Goal: Navigation & Orientation: Find specific page/section

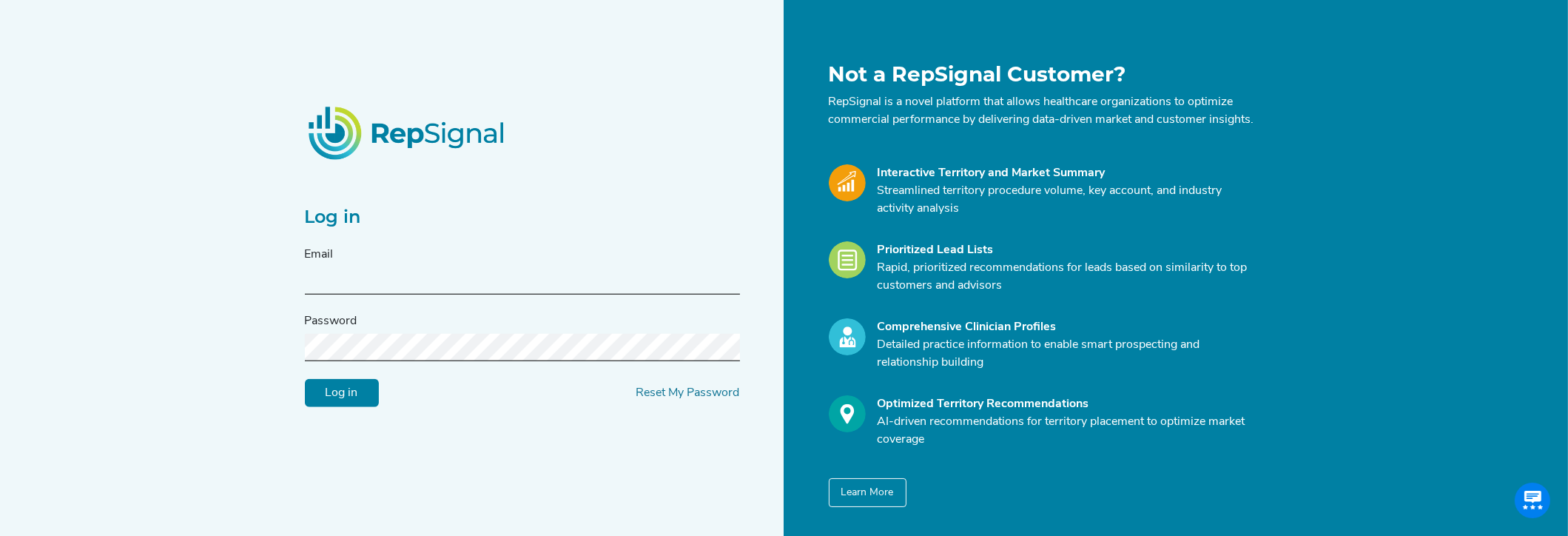
click at [369, 278] on input "text" at bounding box center [522, 281] width 435 height 28
type input "[EMAIL_ADDRESS][PERSON_NAME][DOMAIN_NAME]"
click at [305, 379] on input "Log in" at bounding box center [342, 393] width 74 height 28
click at [351, 402] on input "Log in" at bounding box center [342, 393] width 74 height 28
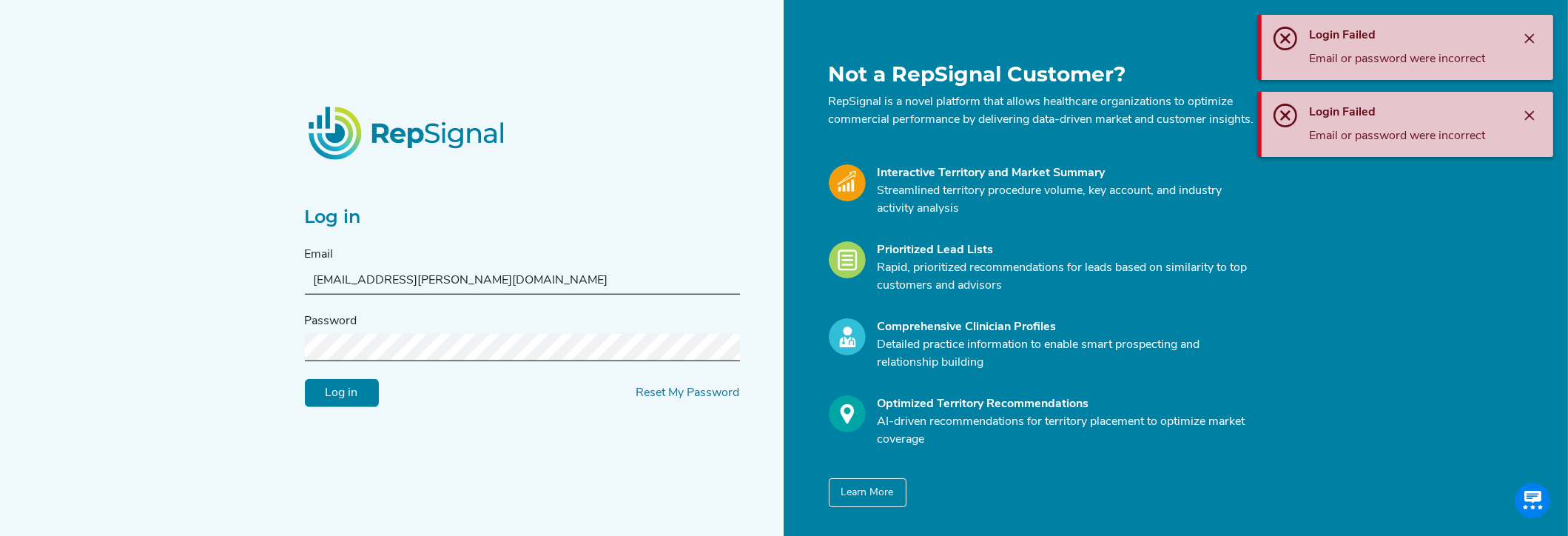
scroll to position [56, 0]
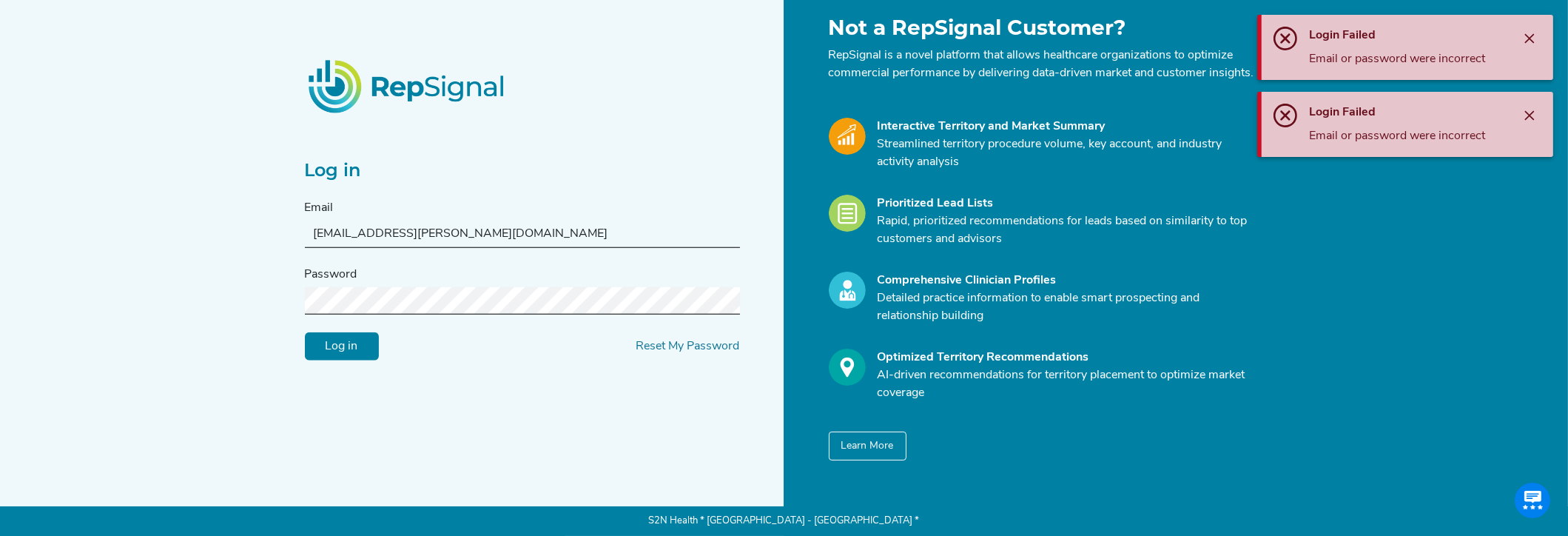
click at [164, 285] on div "Log in Email caleb.miller@medtronic.com Password Log in Reset My Password Not a…" at bounding box center [784, 245] width 1568 height 583
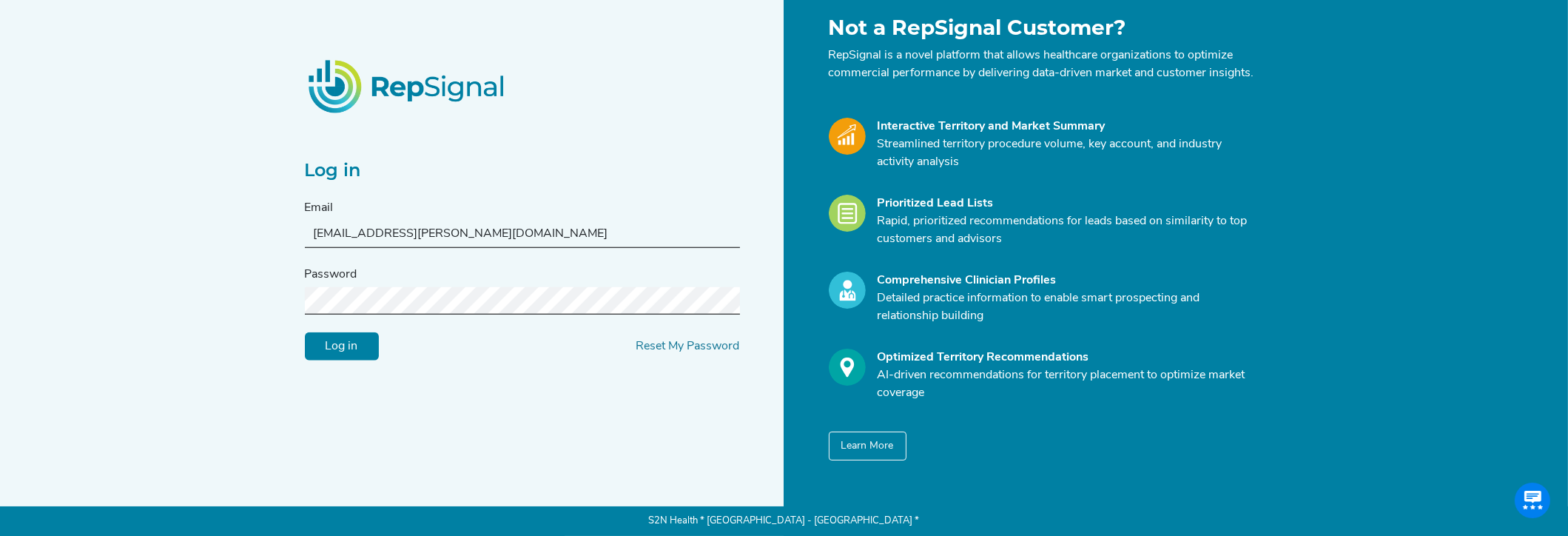
click at [305, 332] on input "Log in" at bounding box center [342, 346] width 74 height 28
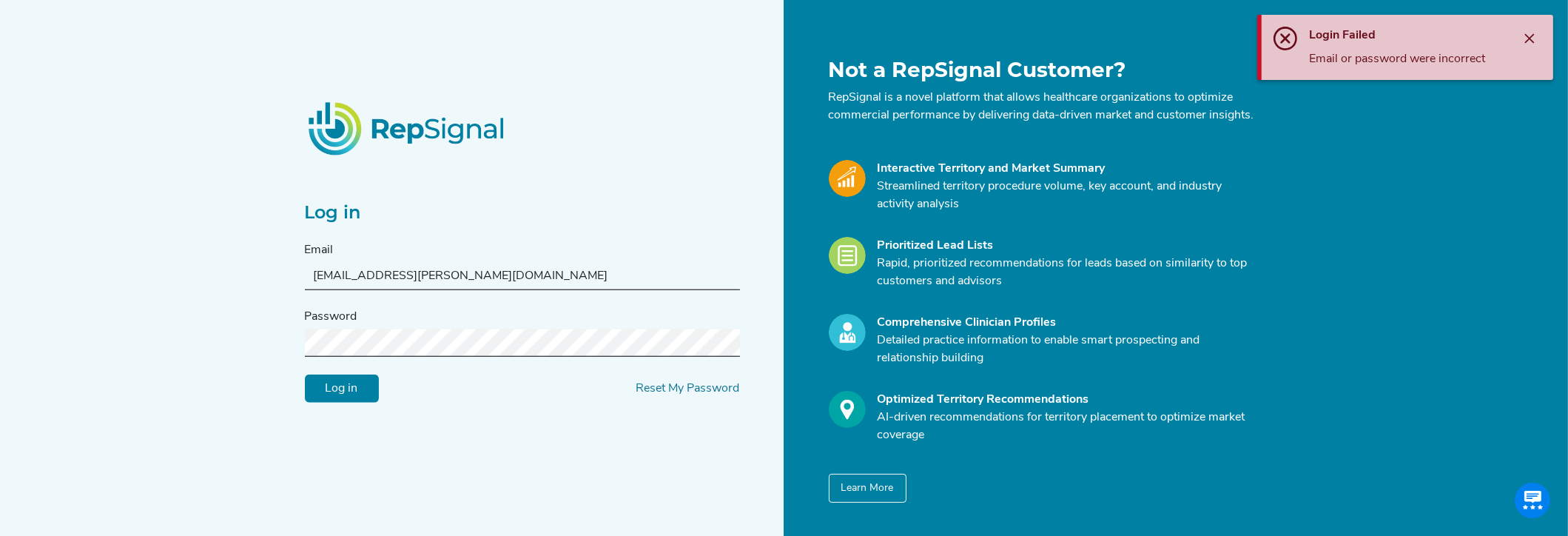
scroll to position [0, 0]
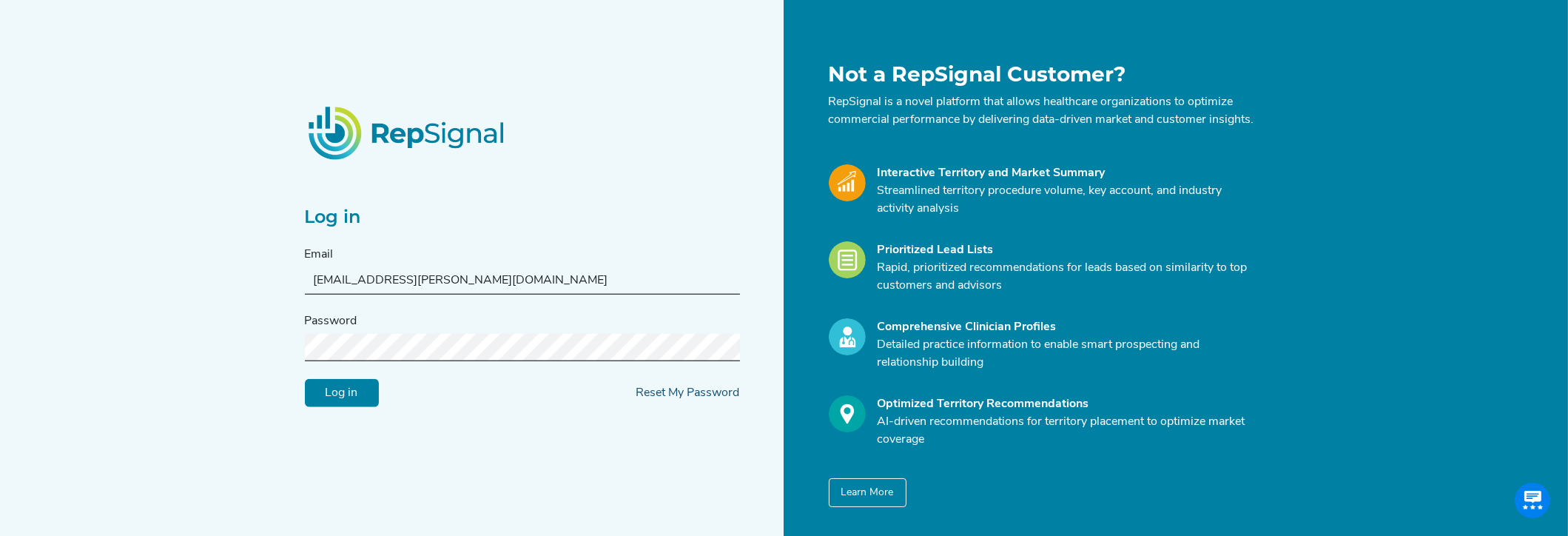
click at [684, 395] on link "Reset My Password" at bounding box center [688, 393] width 103 height 12
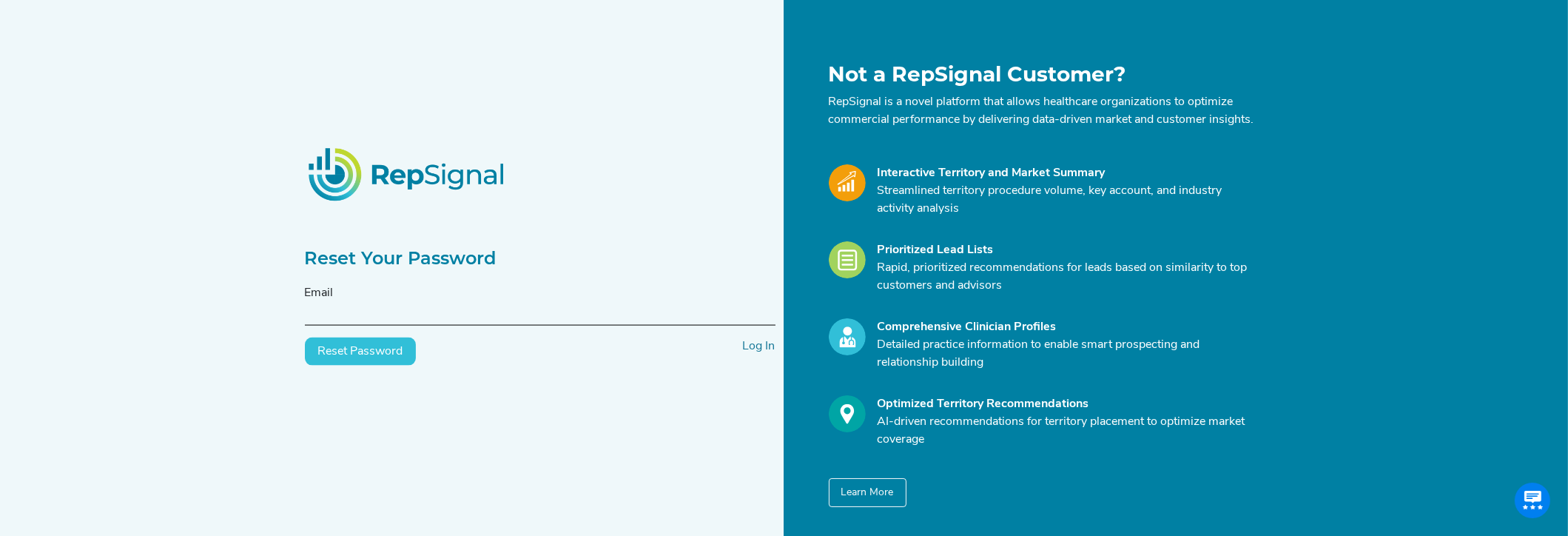
click at [394, 323] on input "text" at bounding box center [540, 311] width 471 height 28
click at [351, 315] on input "millec54@medtronic.com" at bounding box center [540, 311] width 471 height 28
drag, startPoint x: 357, startPoint y: 318, endPoint x: 255, endPoint y: 326, distance: 102.3
click at [255, 326] on div "Reset Your Password Email millec54@medtronic.com Reset Password Log In Not a Re…" at bounding box center [784, 291] width 1568 height 583
type input "[EMAIL_ADDRESS][PERSON_NAME][DOMAIN_NAME]"
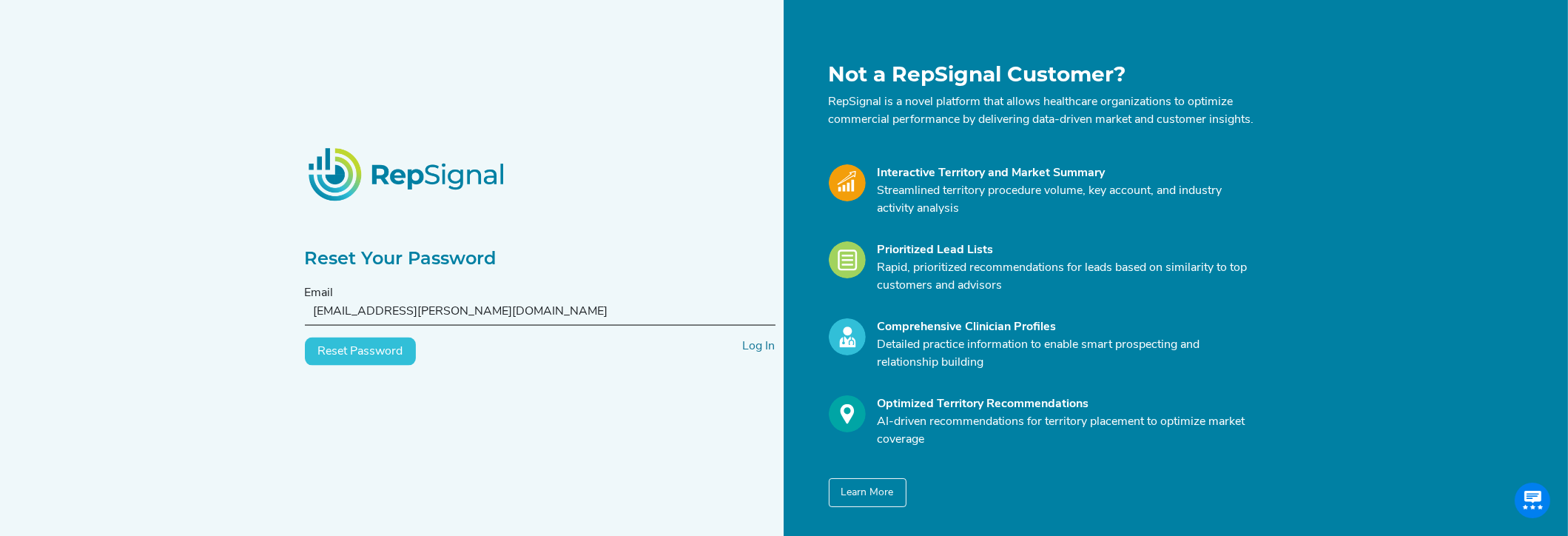
click at [354, 366] on button "Reset Password" at bounding box center [360, 352] width 111 height 28
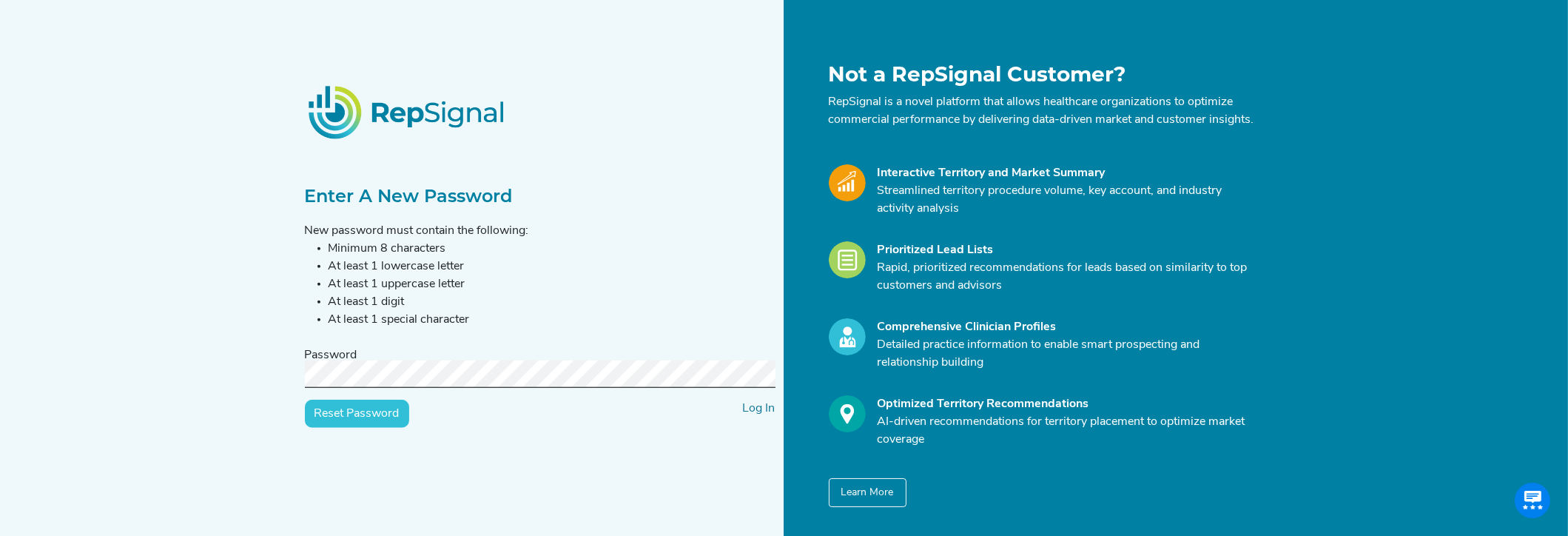
click at [305, 400] on input "Reset Password" at bounding box center [357, 414] width 104 height 28
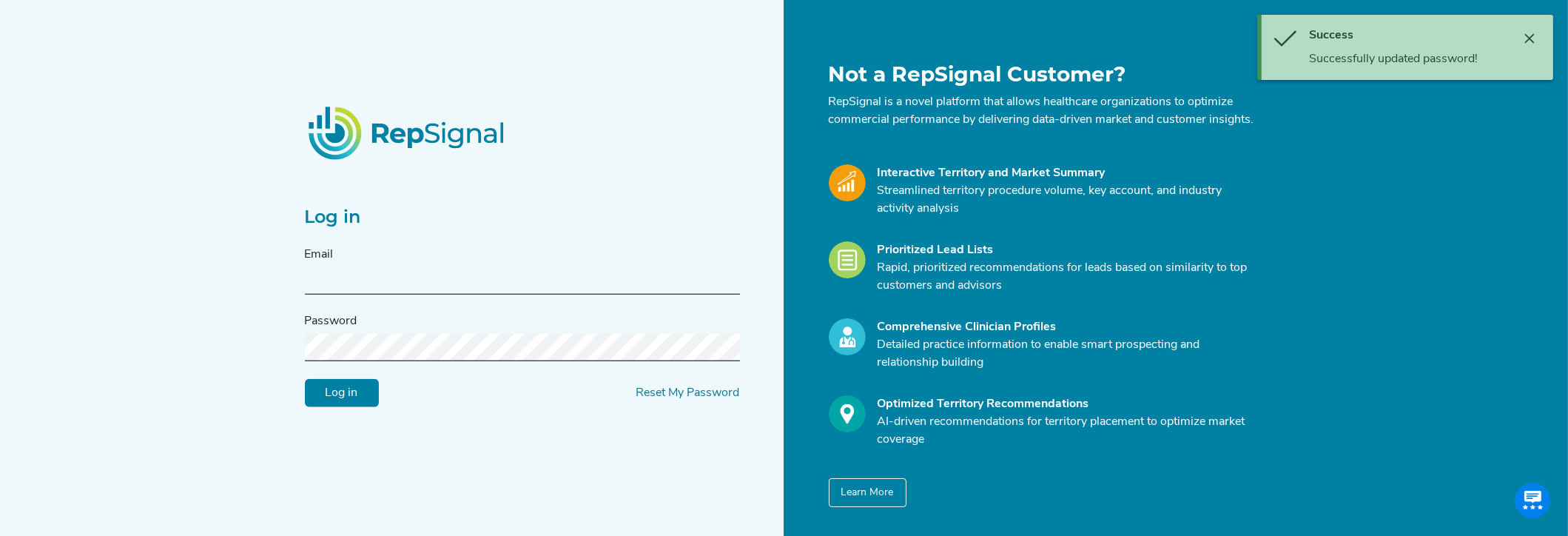
click at [418, 291] on input "text" at bounding box center [522, 281] width 435 height 28
type input "[EMAIL_ADDRESS][PERSON_NAME][DOMAIN_NAME]"
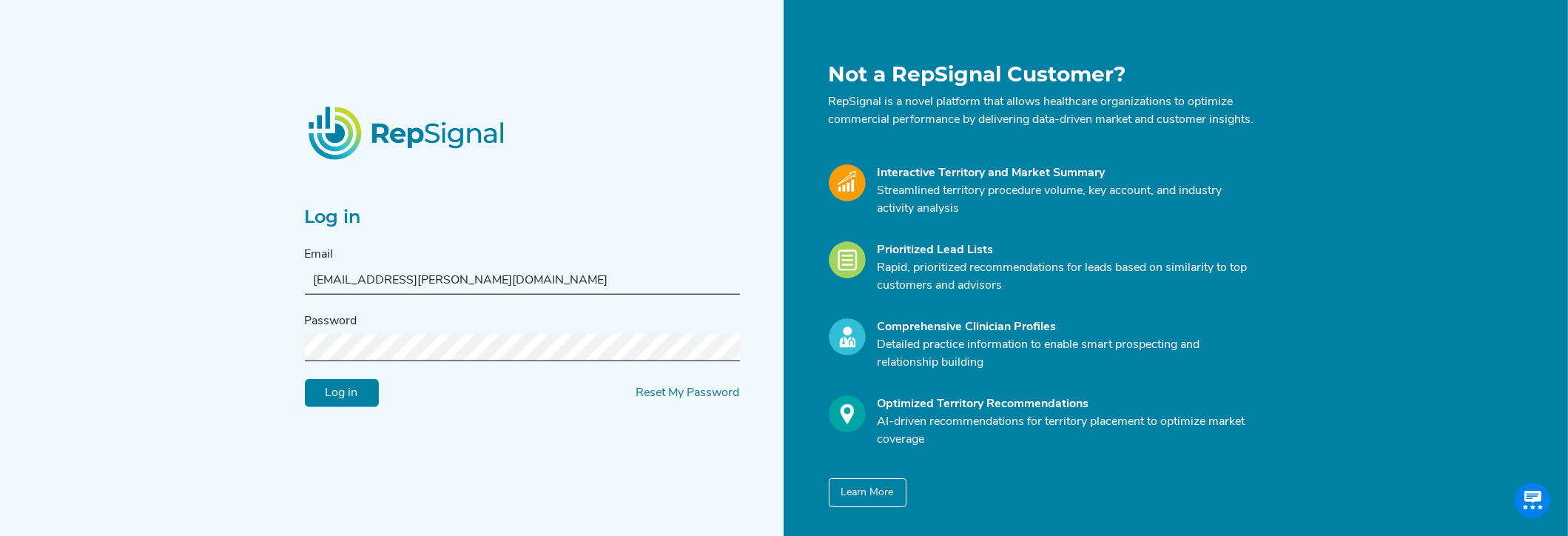
click at [370, 393] on input "Log in" at bounding box center [342, 393] width 74 height 28
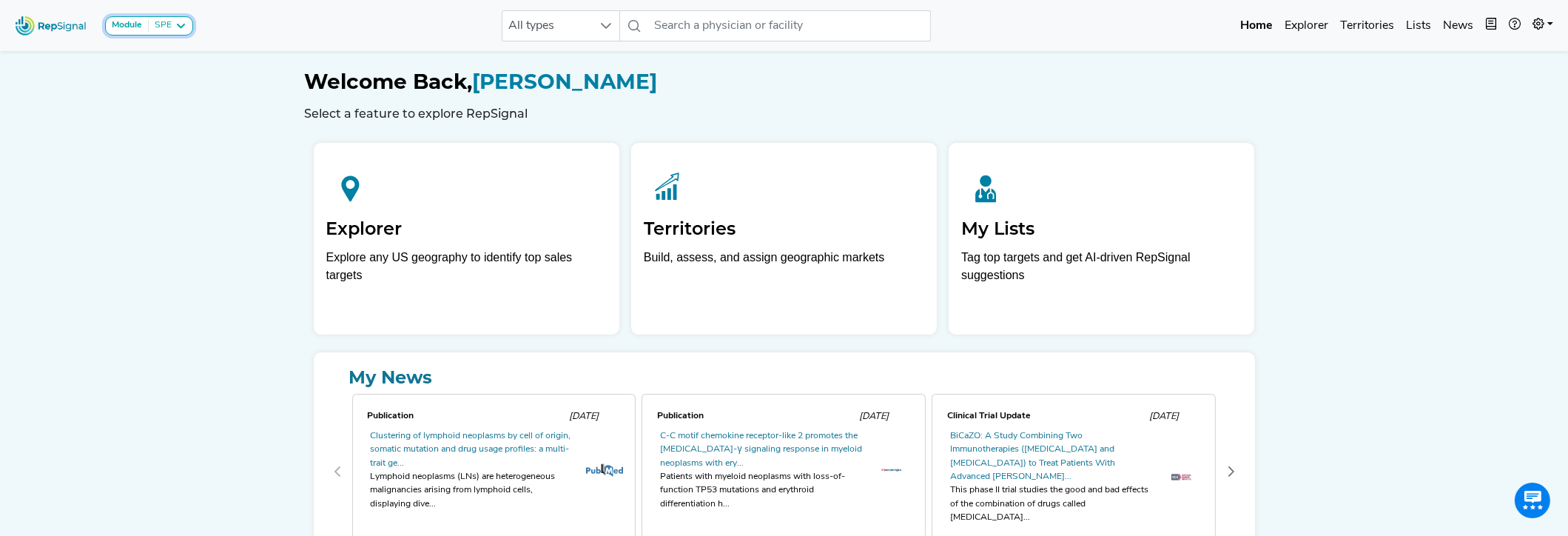
click at [188, 23] on button "Module SPE" at bounding box center [149, 26] width 88 height 19
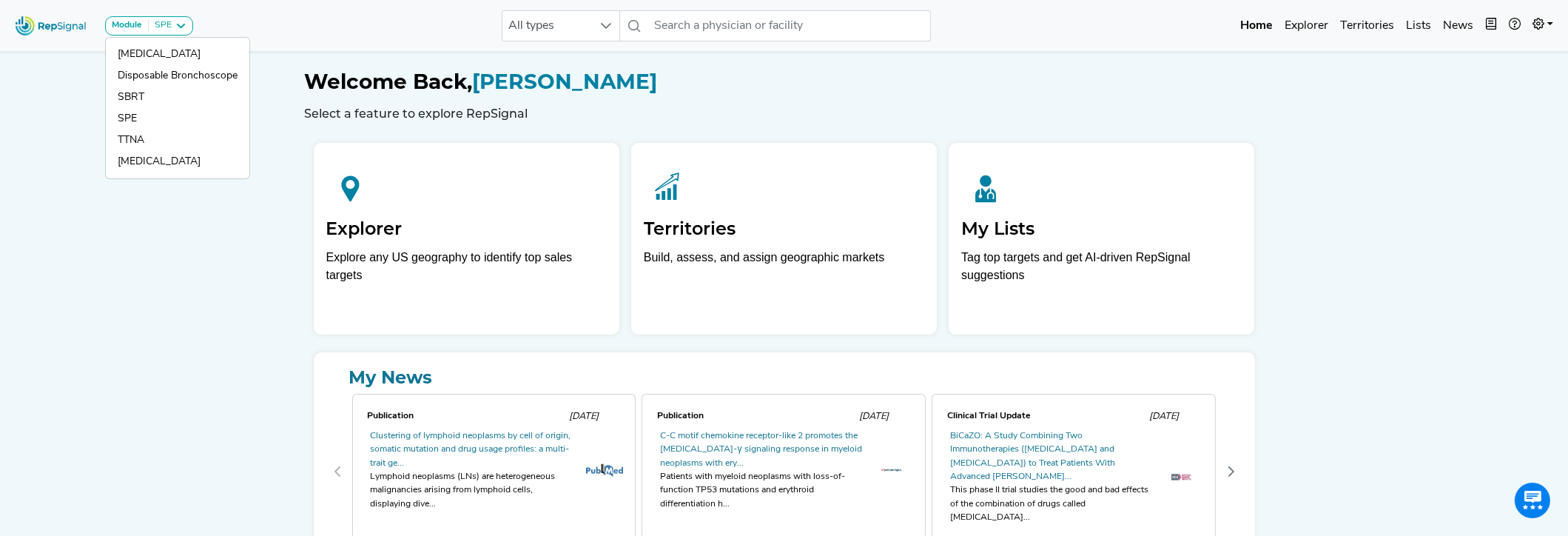
click at [339, 33] on div "Module SPE [MEDICAL_DATA] Disposable Bronchoscope SBRT SPE TTNA [MEDICAL_DATA] …" at bounding box center [784, 25] width 1568 height 39
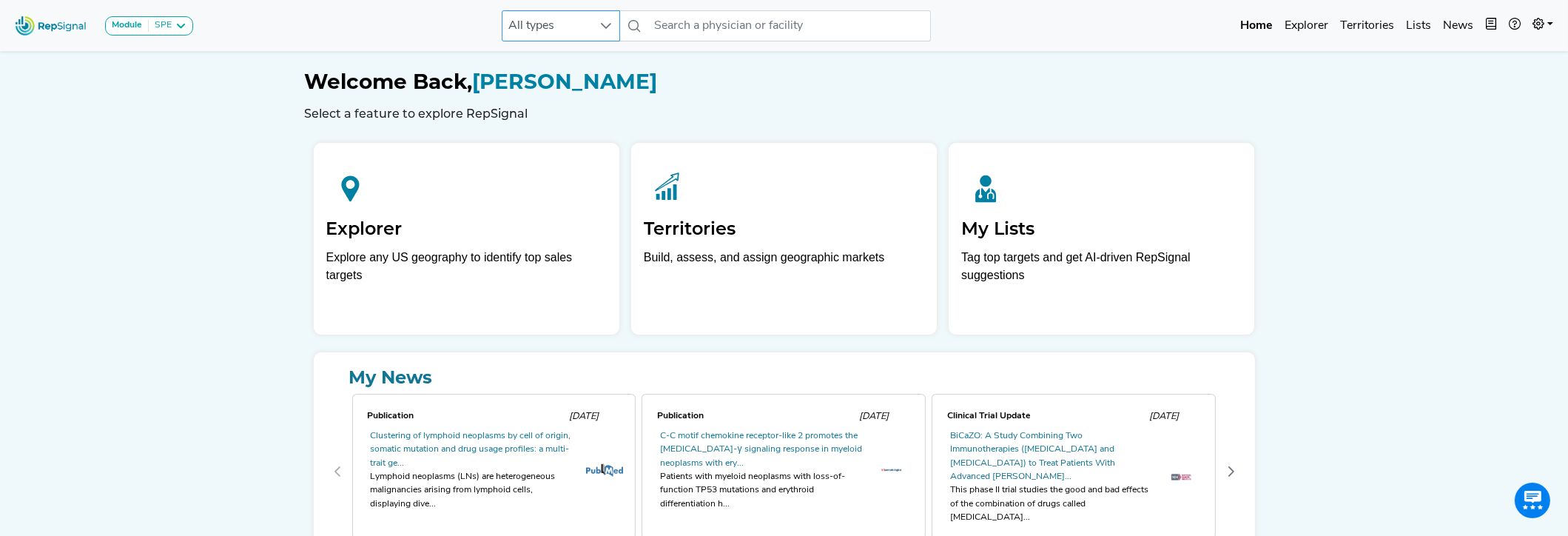
click at [602, 23] on icon at bounding box center [606, 26] width 10 height 6
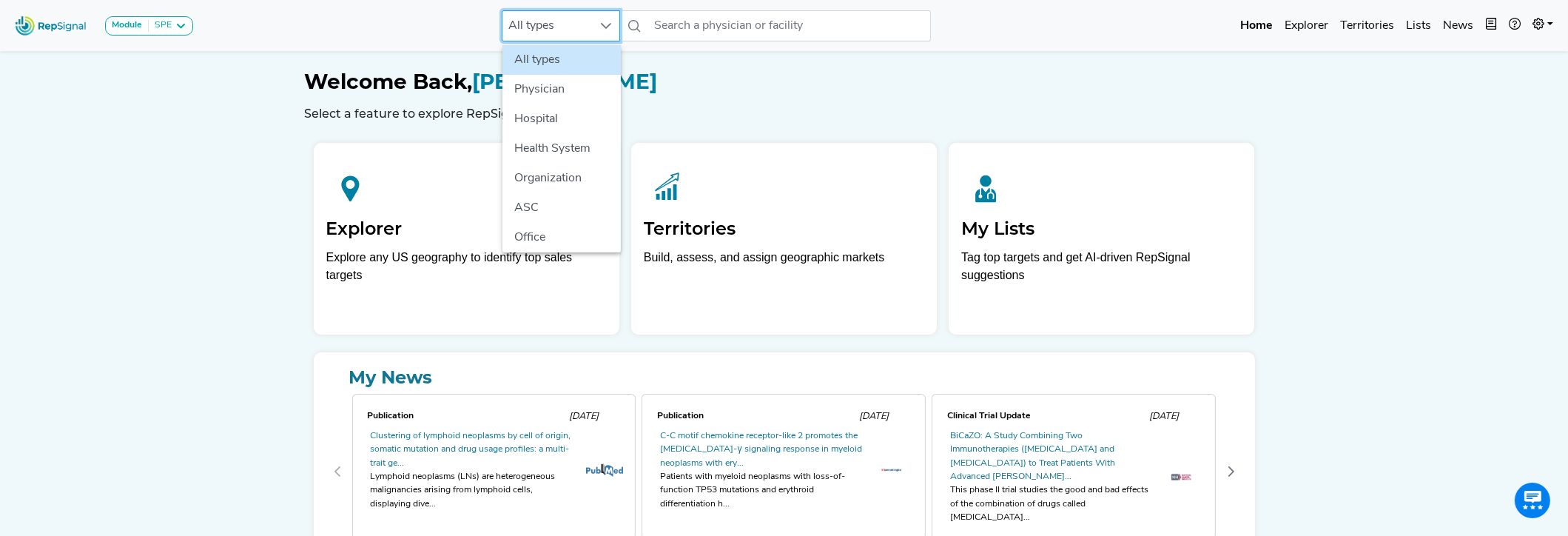
scroll to position [0, 10]
click at [1146, 85] on h1 "Welcome Back, [PERSON_NAME]" at bounding box center [784, 83] width 959 height 25
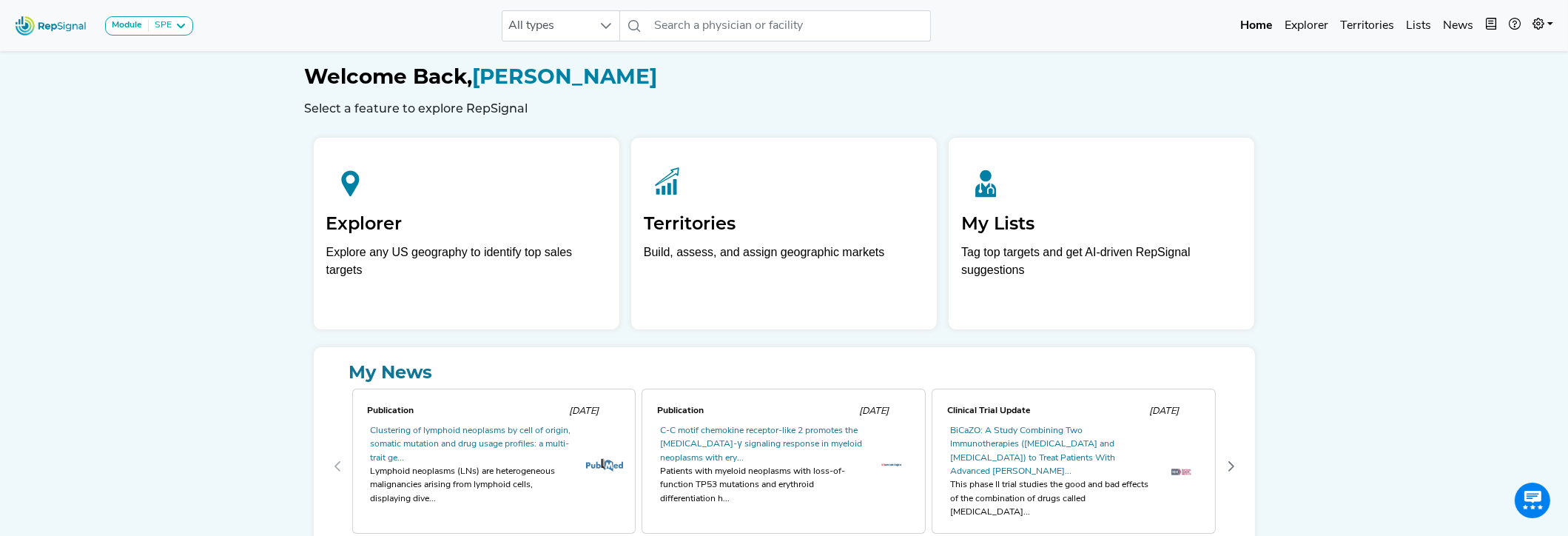
scroll to position [4, 10]
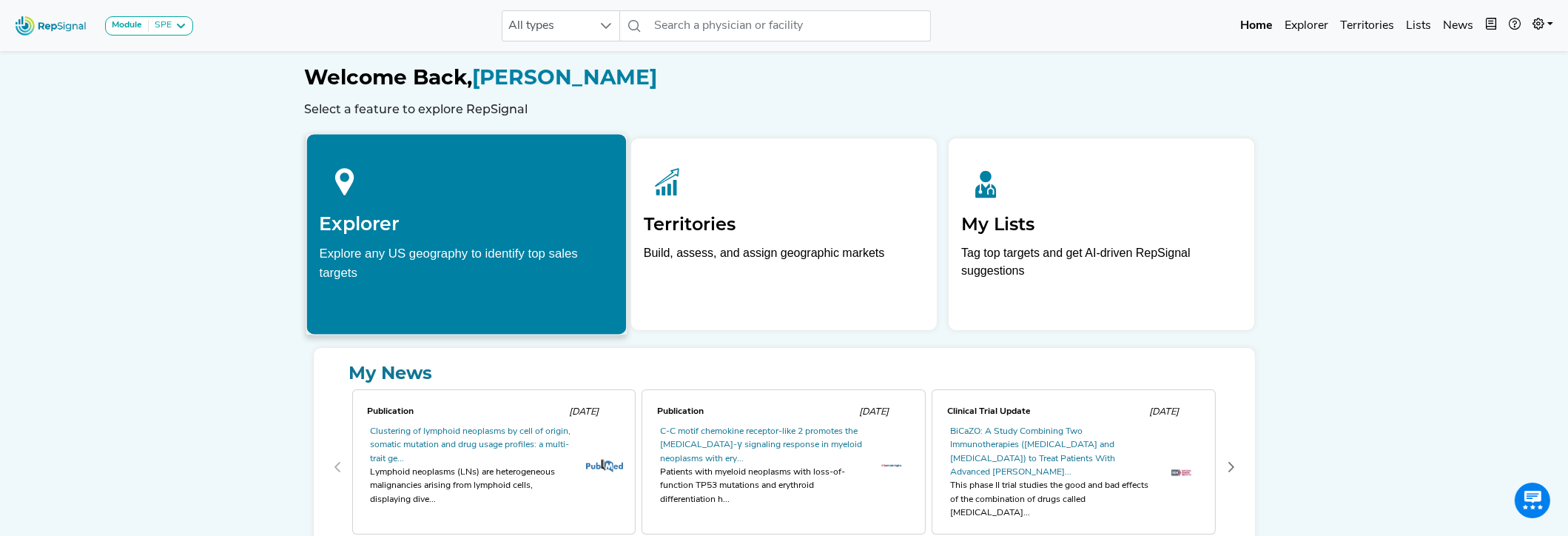
click at [497, 233] on h2 "Explorer" at bounding box center [466, 224] width 294 height 22
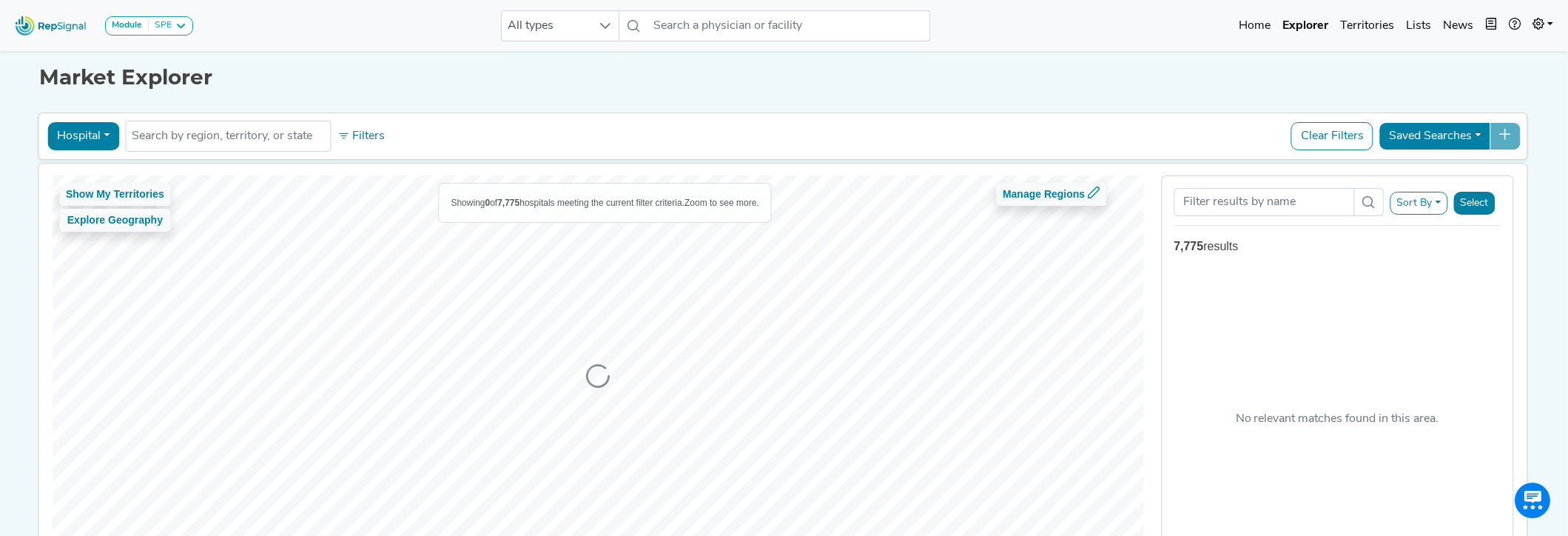
scroll to position [0, 10]
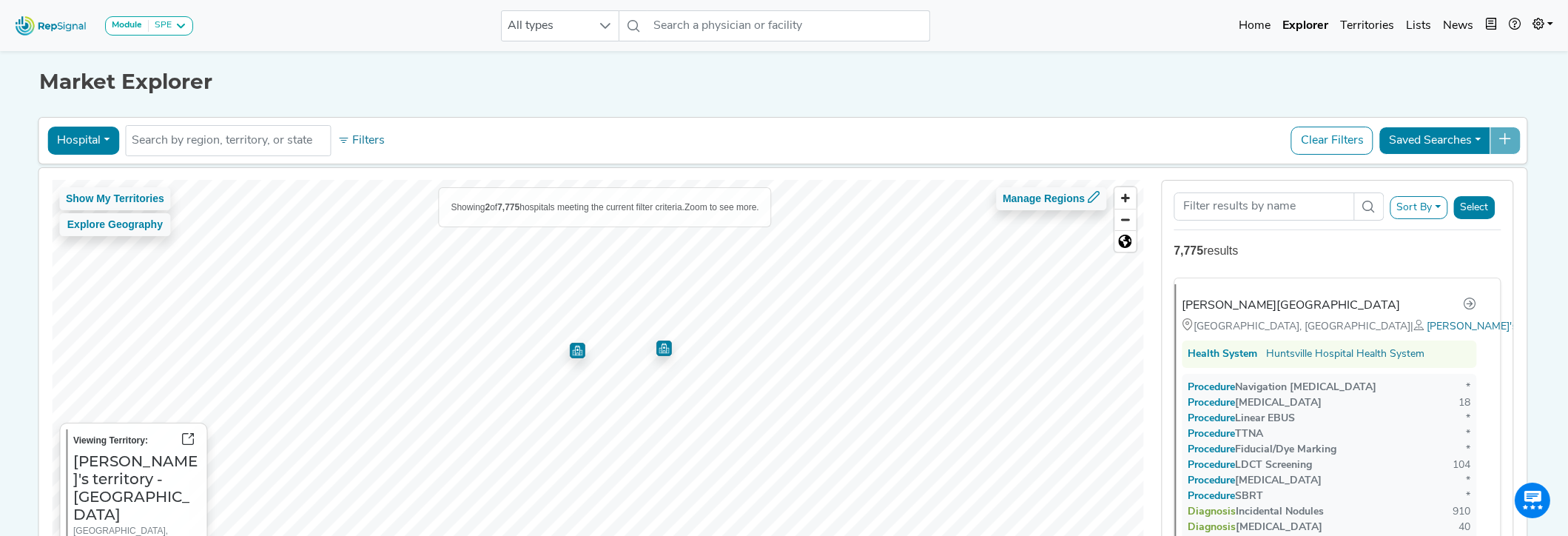
click at [569, 348] on img "Map marker" at bounding box center [576, 350] width 16 height 16
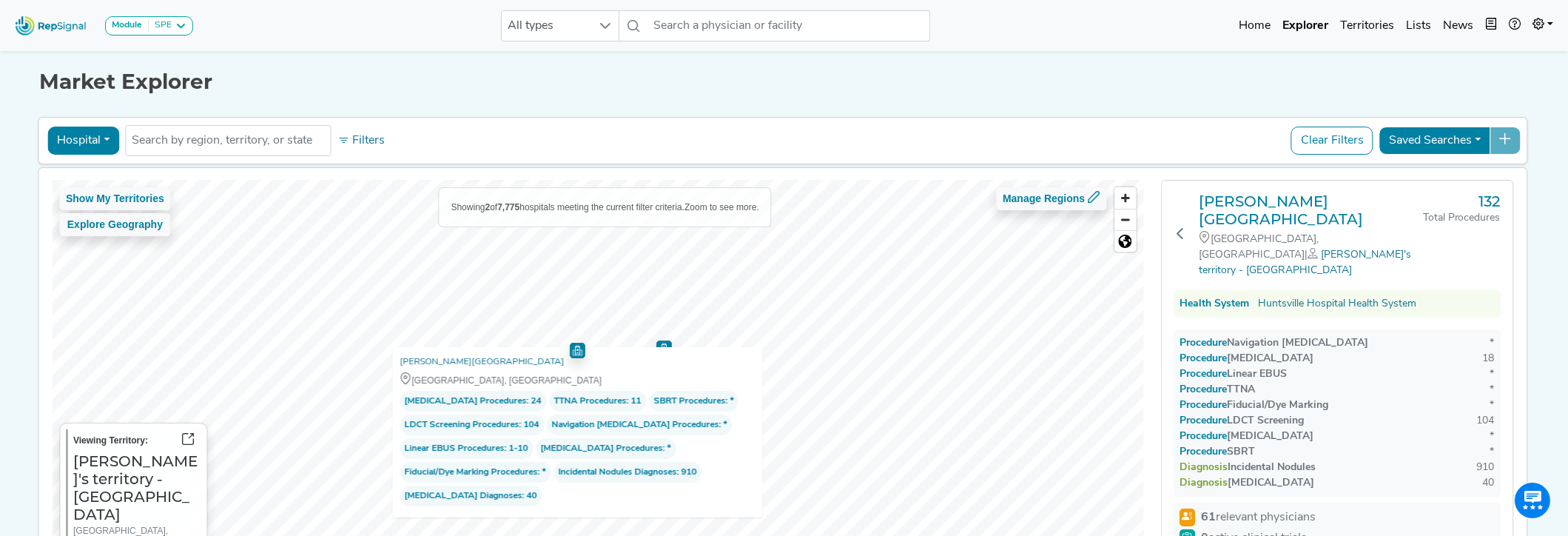
click at [656, 341] on img "Map marker" at bounding box center [663, 348] width 16 height 16
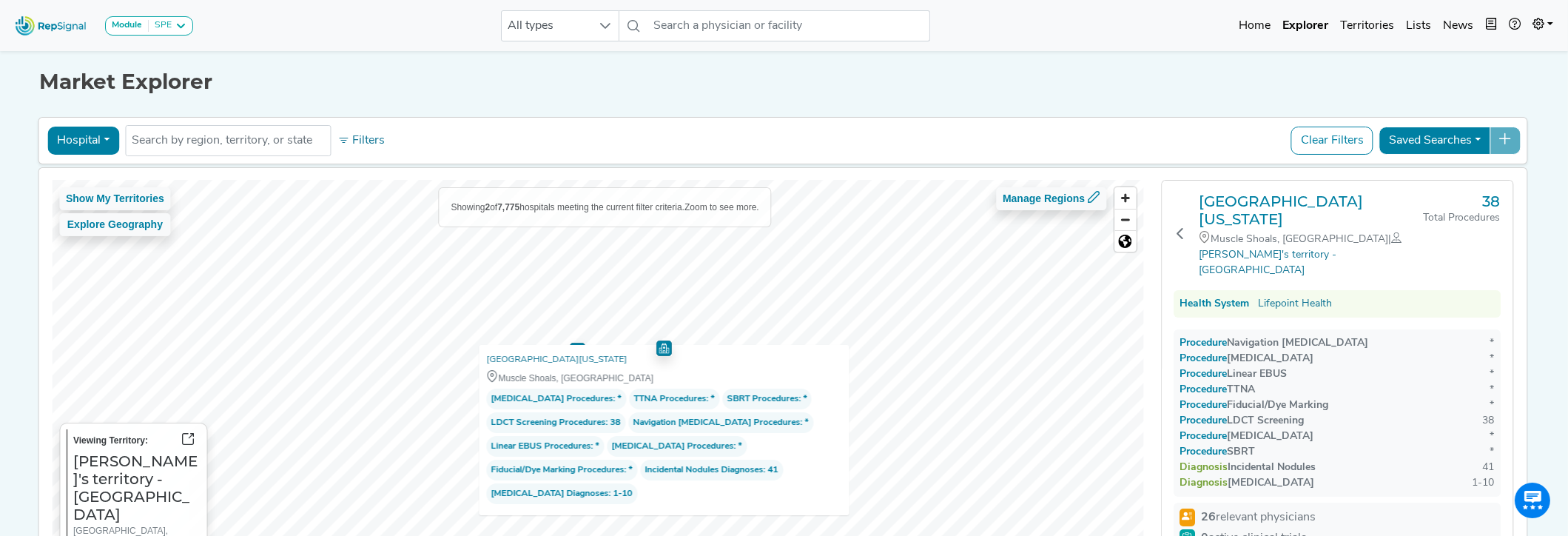
click at [569, 343] on img "Map marker" at bounding box center [576, 350] width 16 height 16
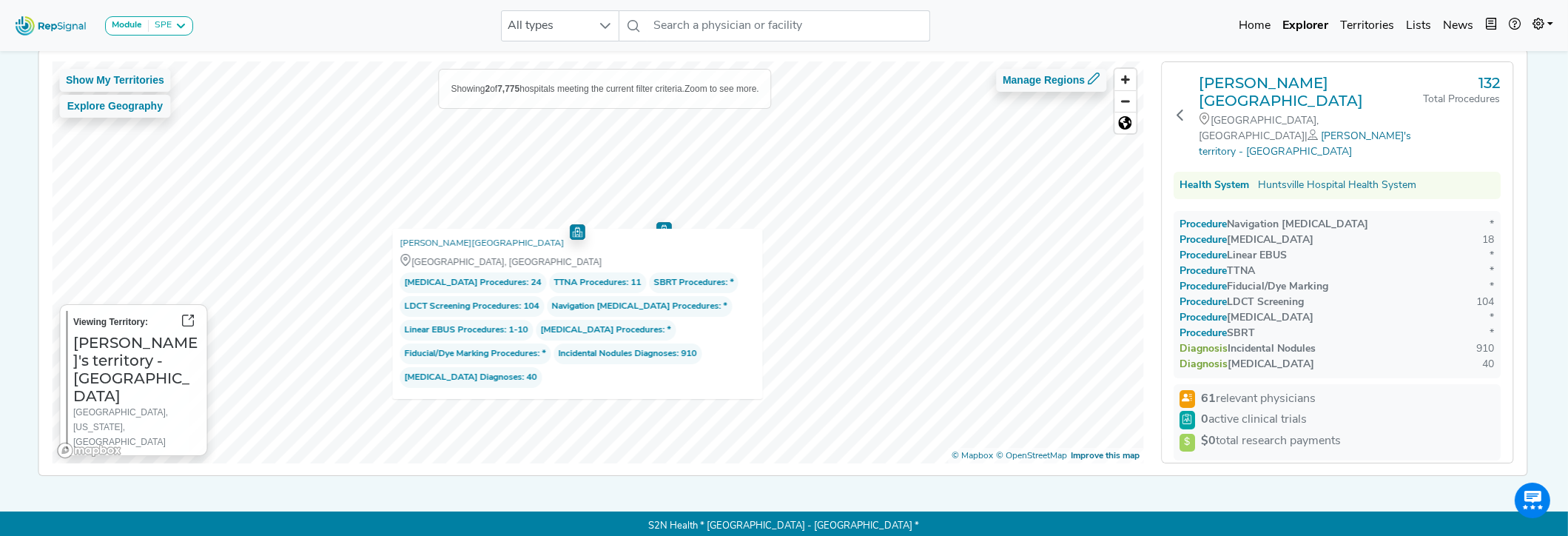
scroll to position [130, 10]
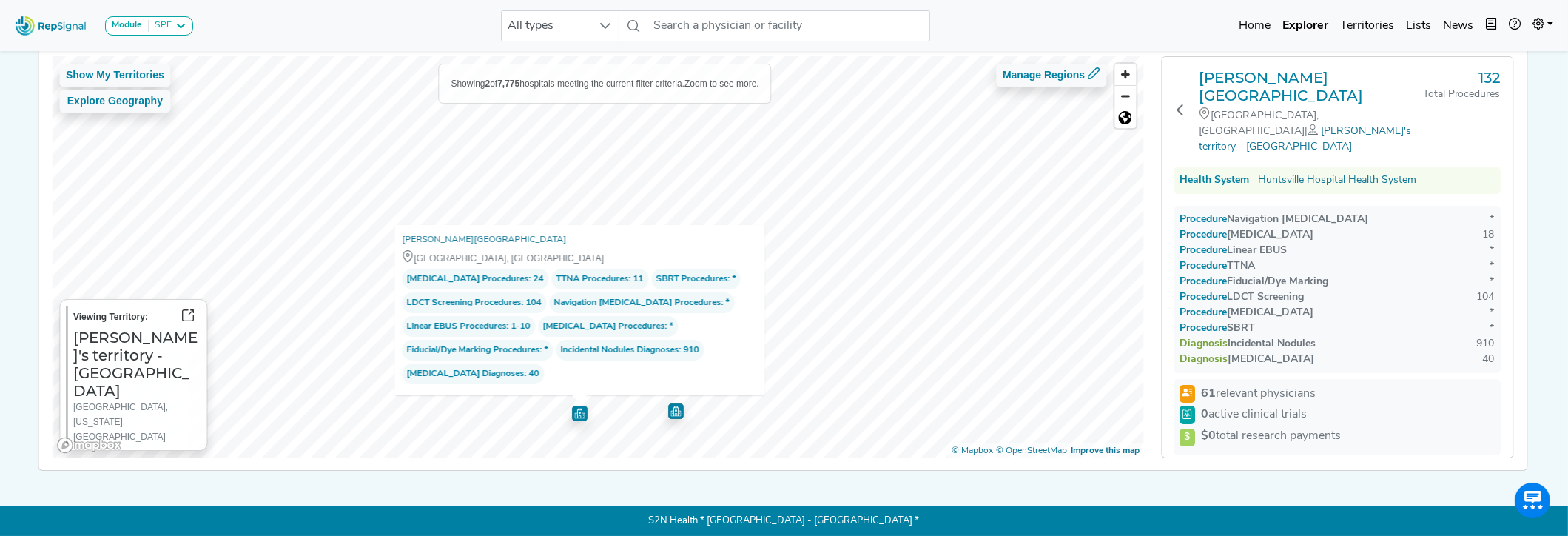
click at [656, 352] on div "Show My Territories Explore Geography Showing 2 of 7,775 hospitals meeting the …" at bounding box center [597, 257] width 1091 height 402
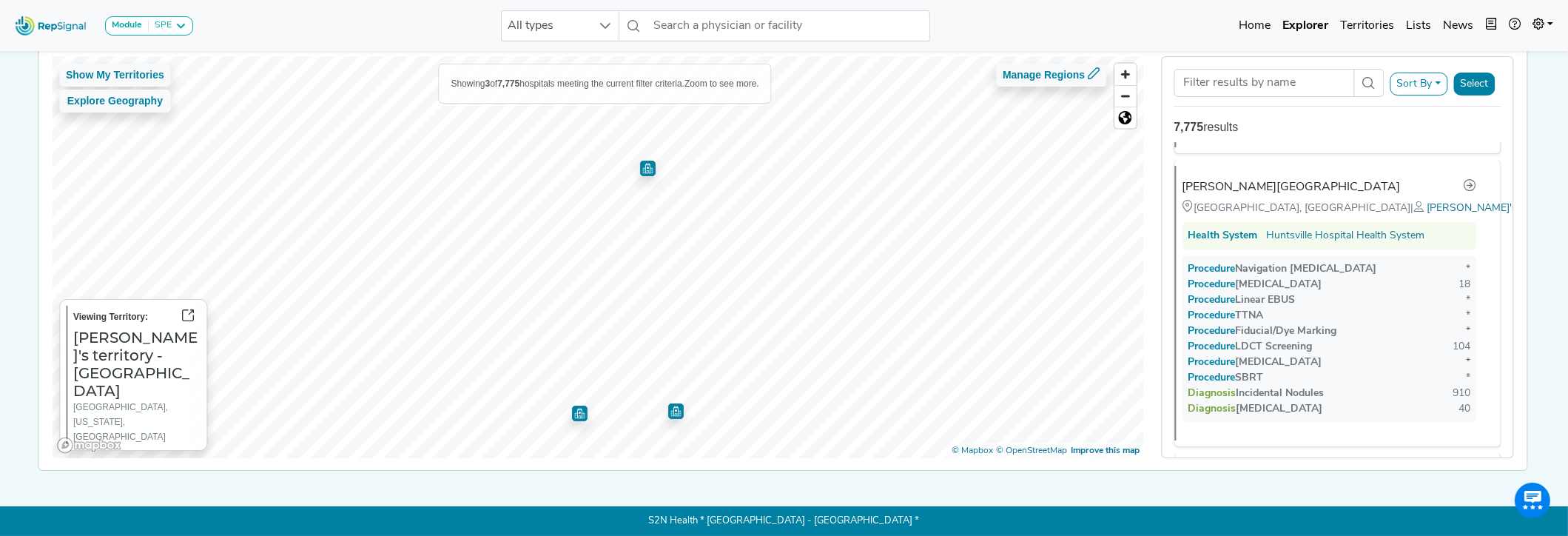
scroll to position [291, 0]
click at [640, 161] on img "Map marker" at bounding box center [647, 168] width 16 height 16
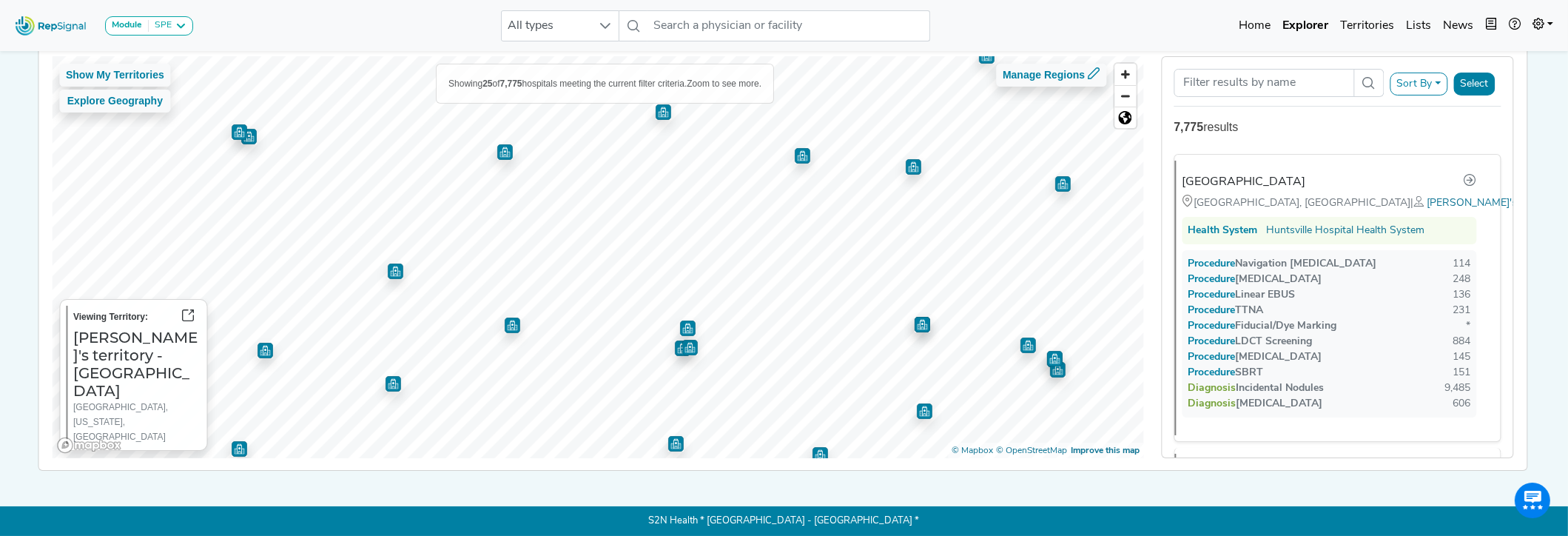
click at [1054, 176] on img "Map marker" at bounding box center [1061, 184] width 16 height 16
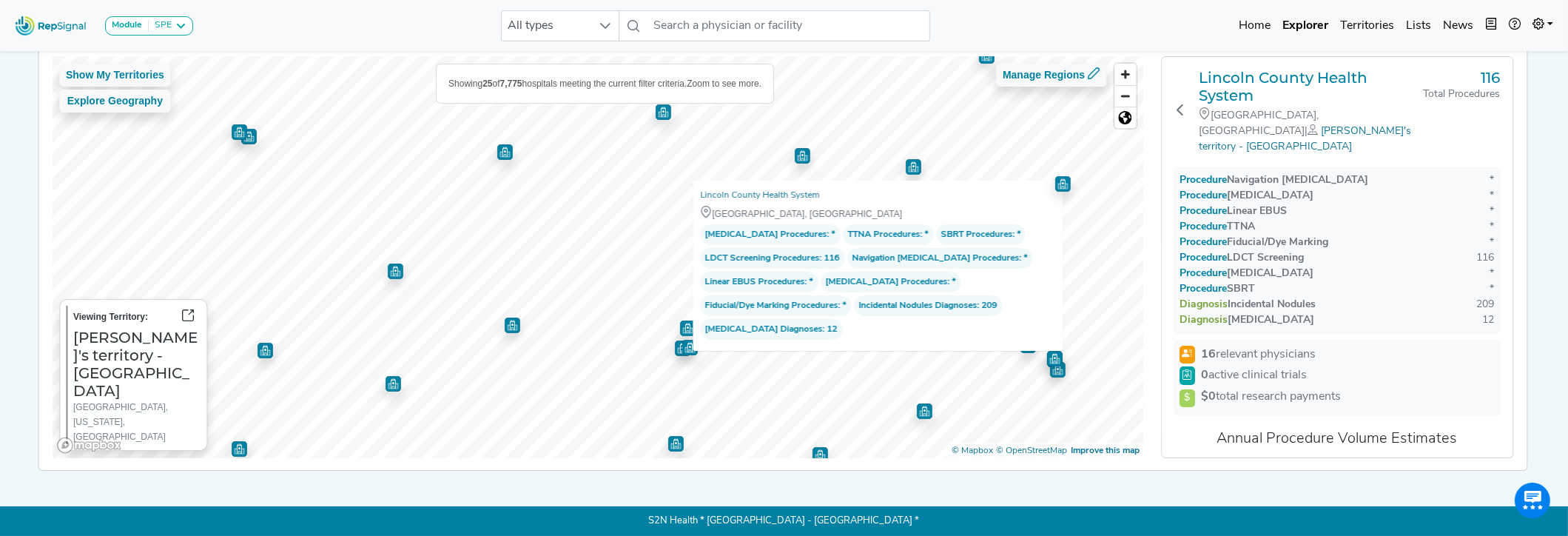
click at [905, 159] on img "Map marker" at bounding box center [912, 167] width 16 height 16
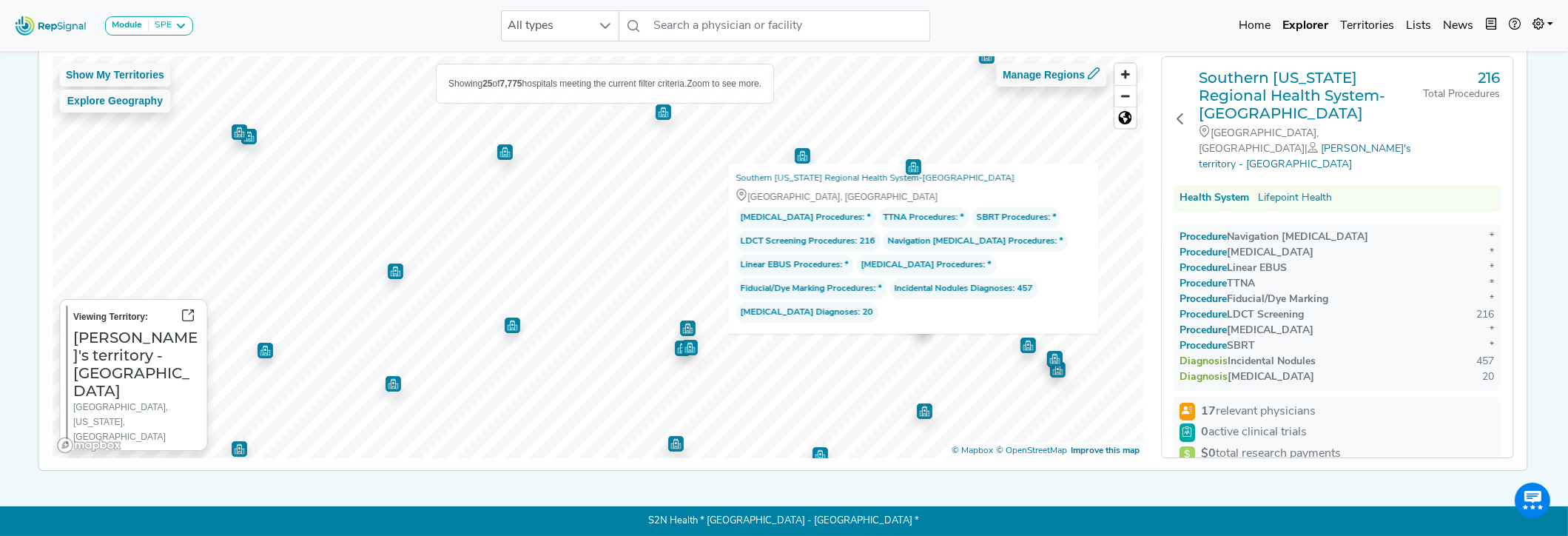
click at [794, 148] on img "Map marker" at bounding box center [801, 155] width 16 height 16
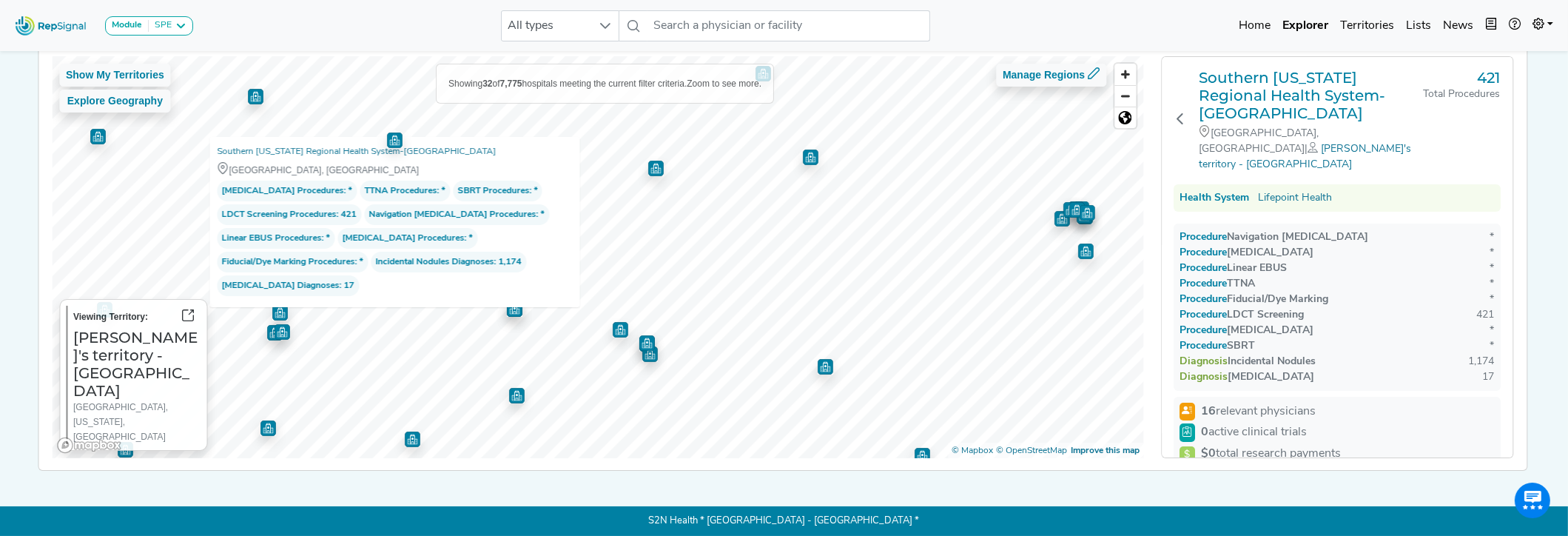
click at [802, 151] on img "Map marker" at bounding box center [810, 157] width 16 height 16
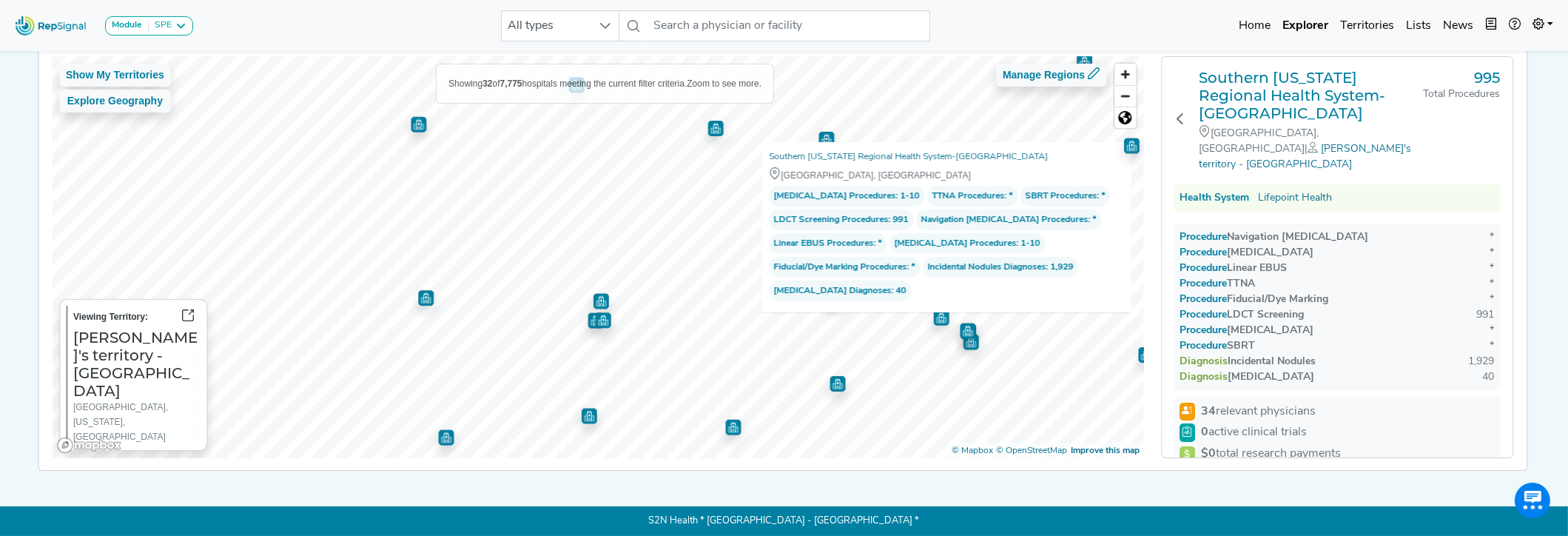
click at [798, 175] on div "Show My Territories Explore Geography Showing 32 of 7,775 hospitals meeting the…" at bounding box center [597, 257] width 1091 height 402
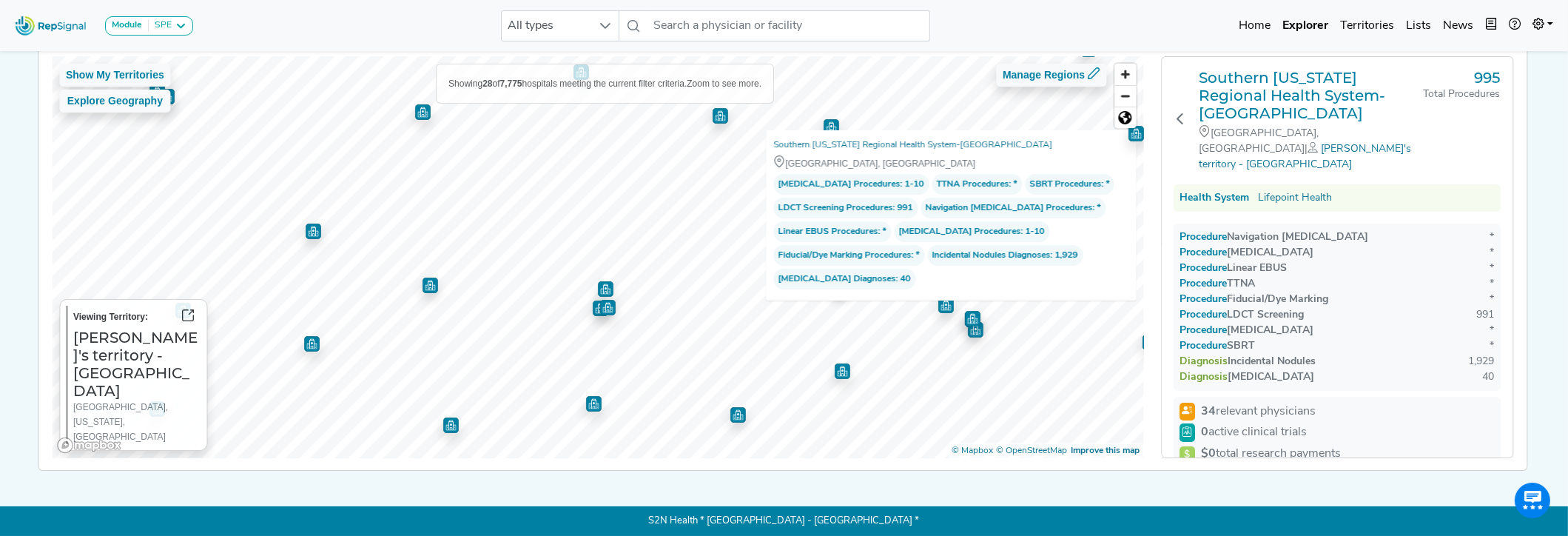
click at [597, 282] on img "Map marker" at bounding box center [605, 289] width 16 height 16
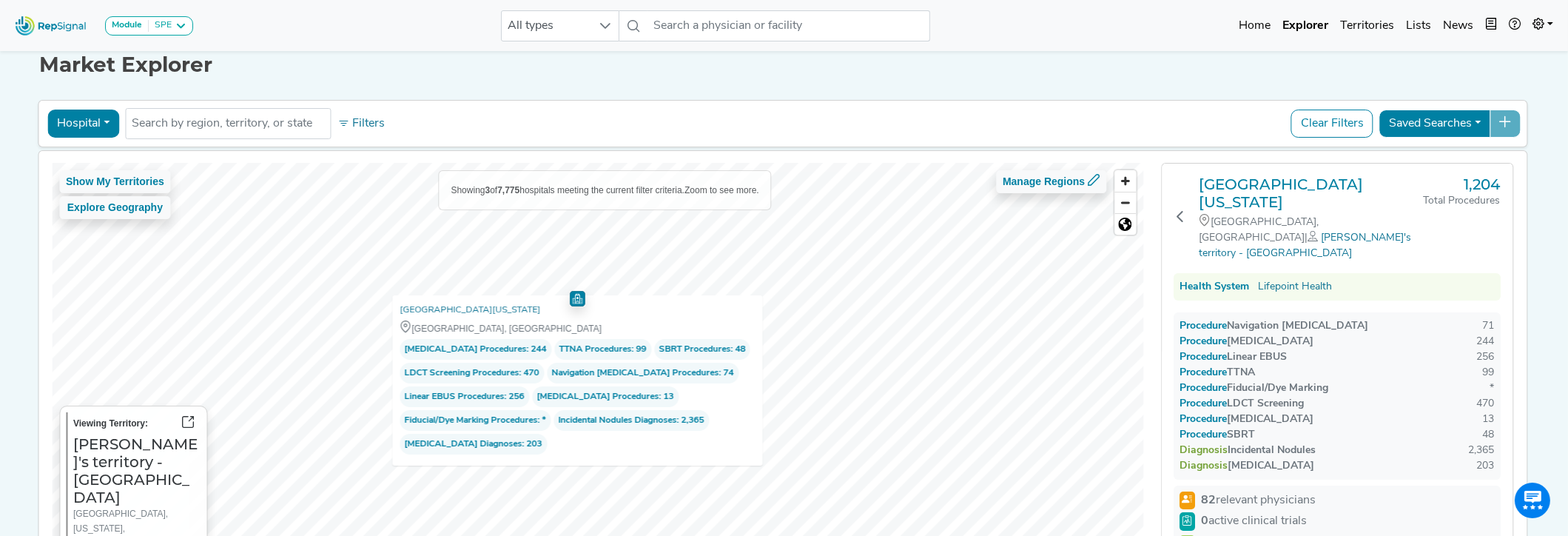
scroll to position [0, 10]
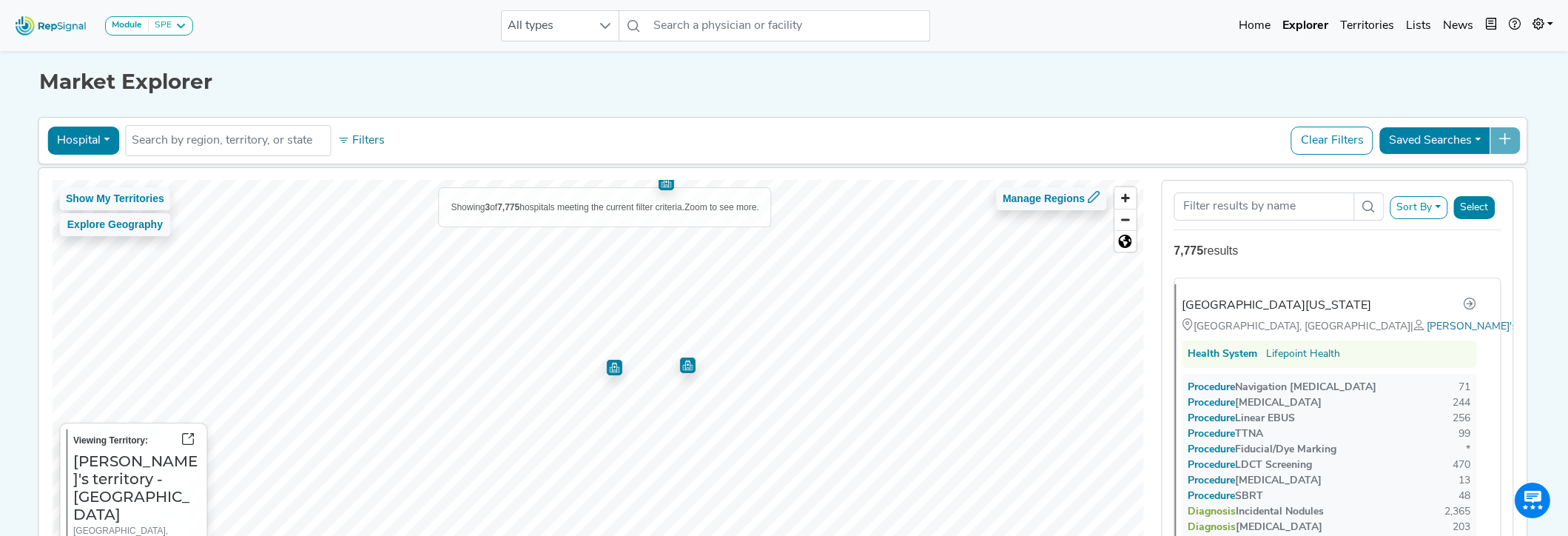
click at [679, 362] on img "Map marker" at bounding box center [686, 365] width 16 height 16
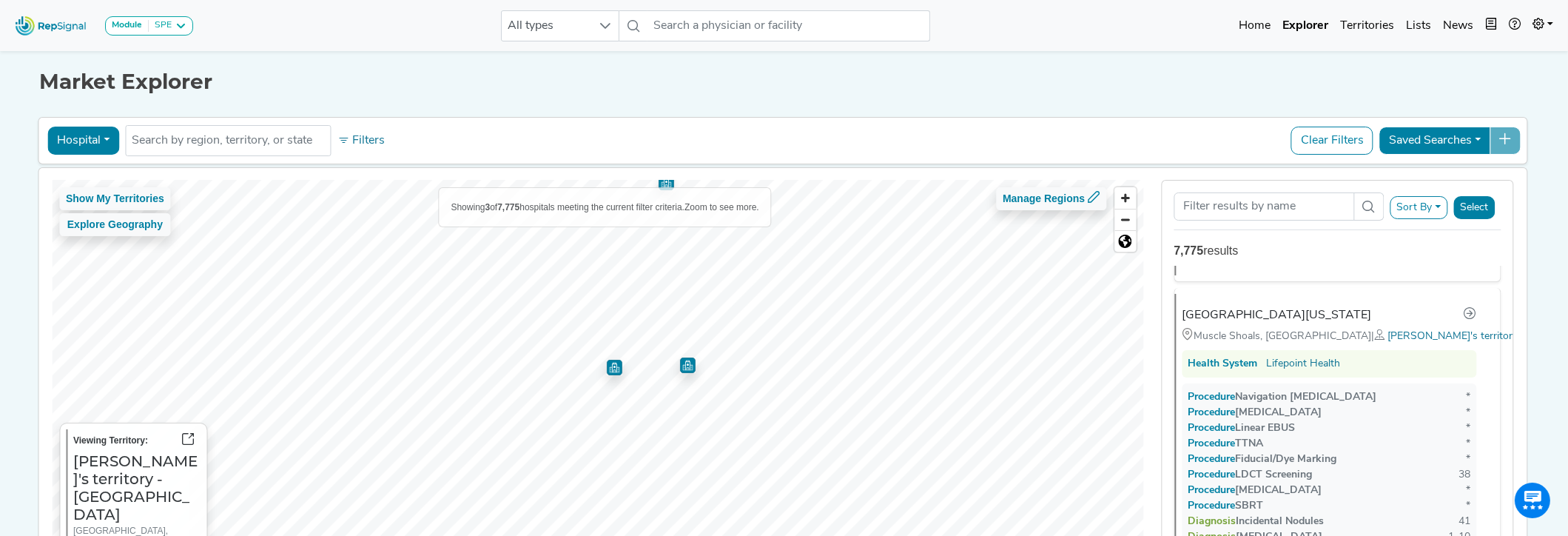
scroll to position [585, 0]
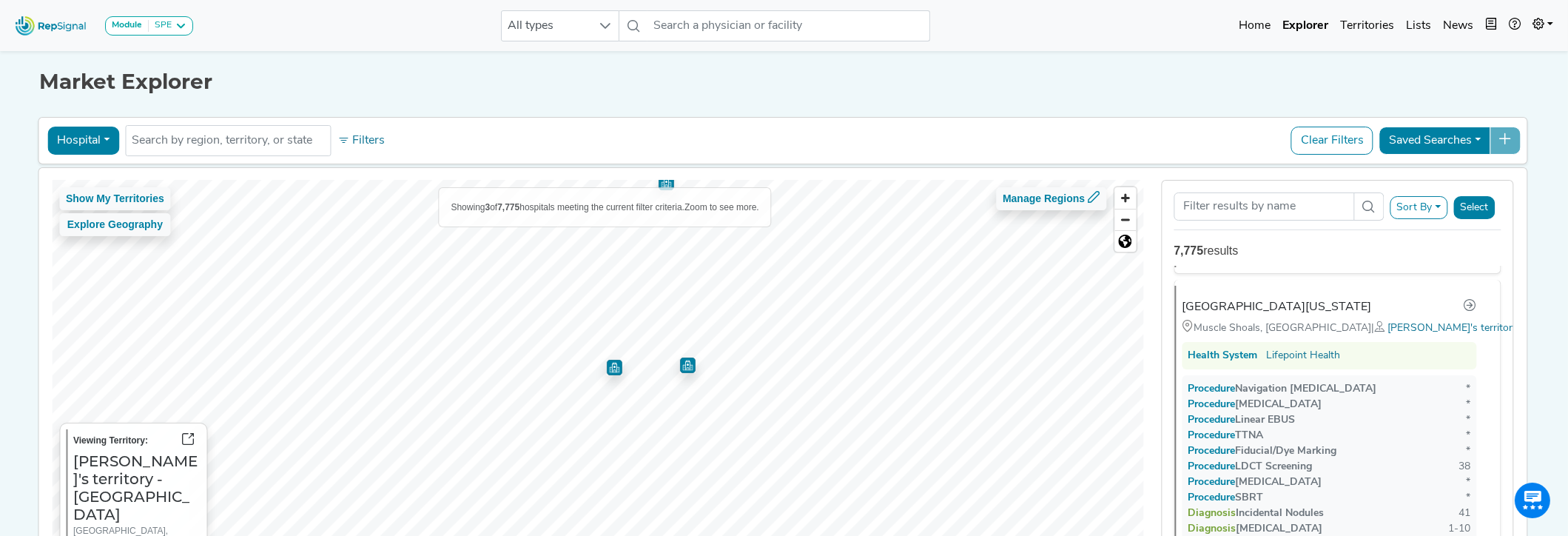
click at [606, 365] on img "Map marker" at bounding box center [614, 367] width 16 height 16
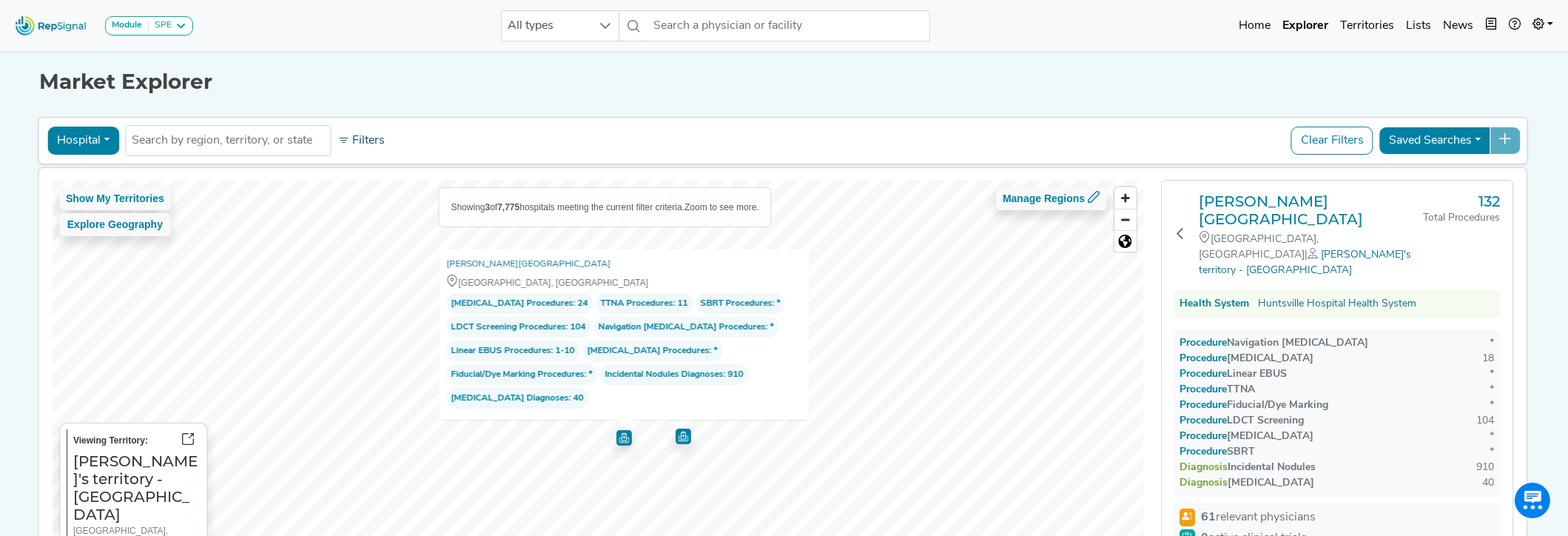
click at [351, 138] on button "Filters" at bounding box center [361, 141] width 55 height 25
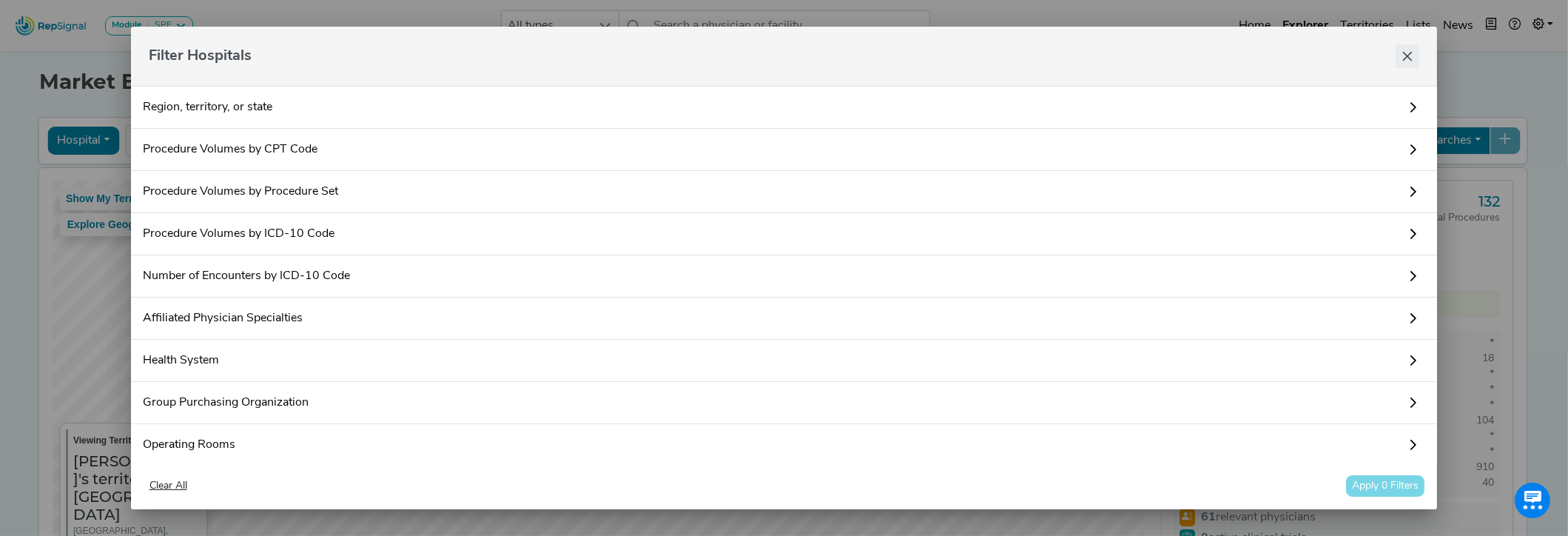
click at [1415, 65] on button "Close" at bounding box center [1408, 56] width 24 height 24
